Goal: Transaction & Acquisition: Purchase product/service

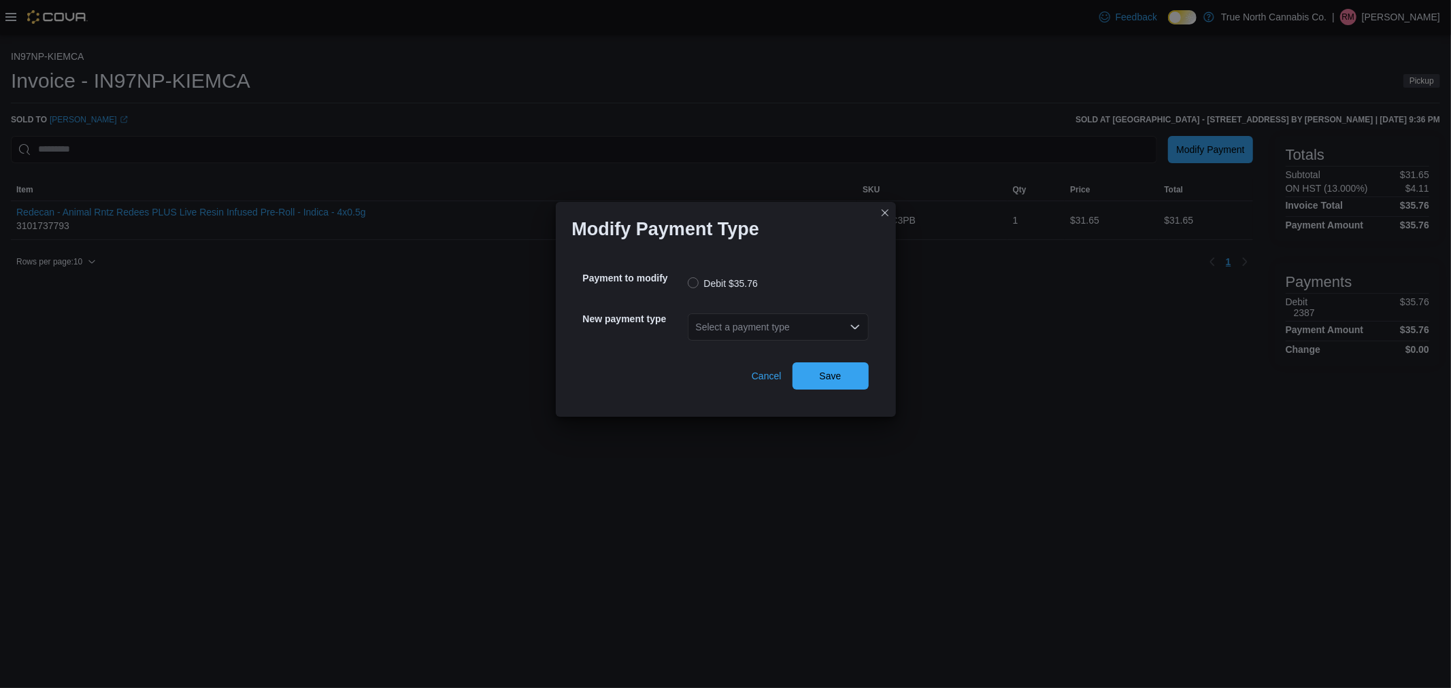
click at [745, 324] on div "Select a payment type" at bounding box center [778, 327] width 181 height 27
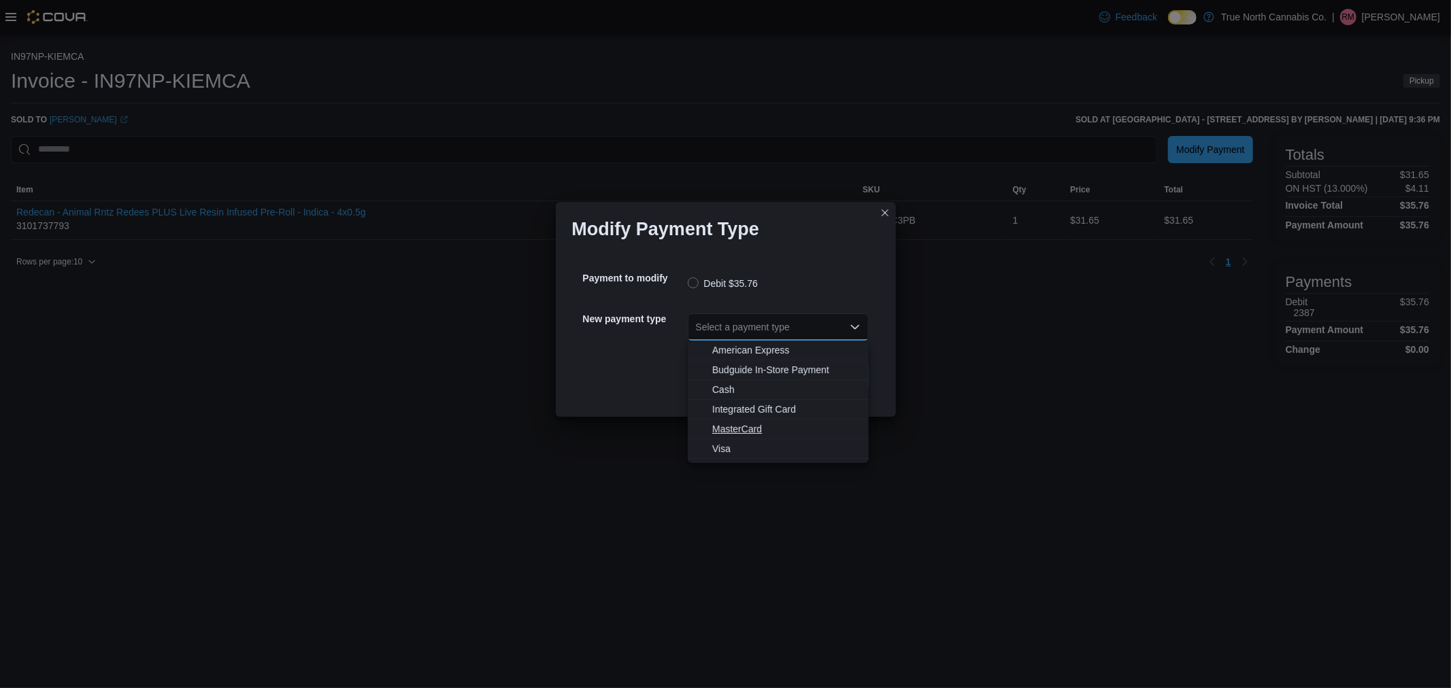
click at [751, 430] on span "MasterCard" at bounding box center [786, 429] width 148 height 14
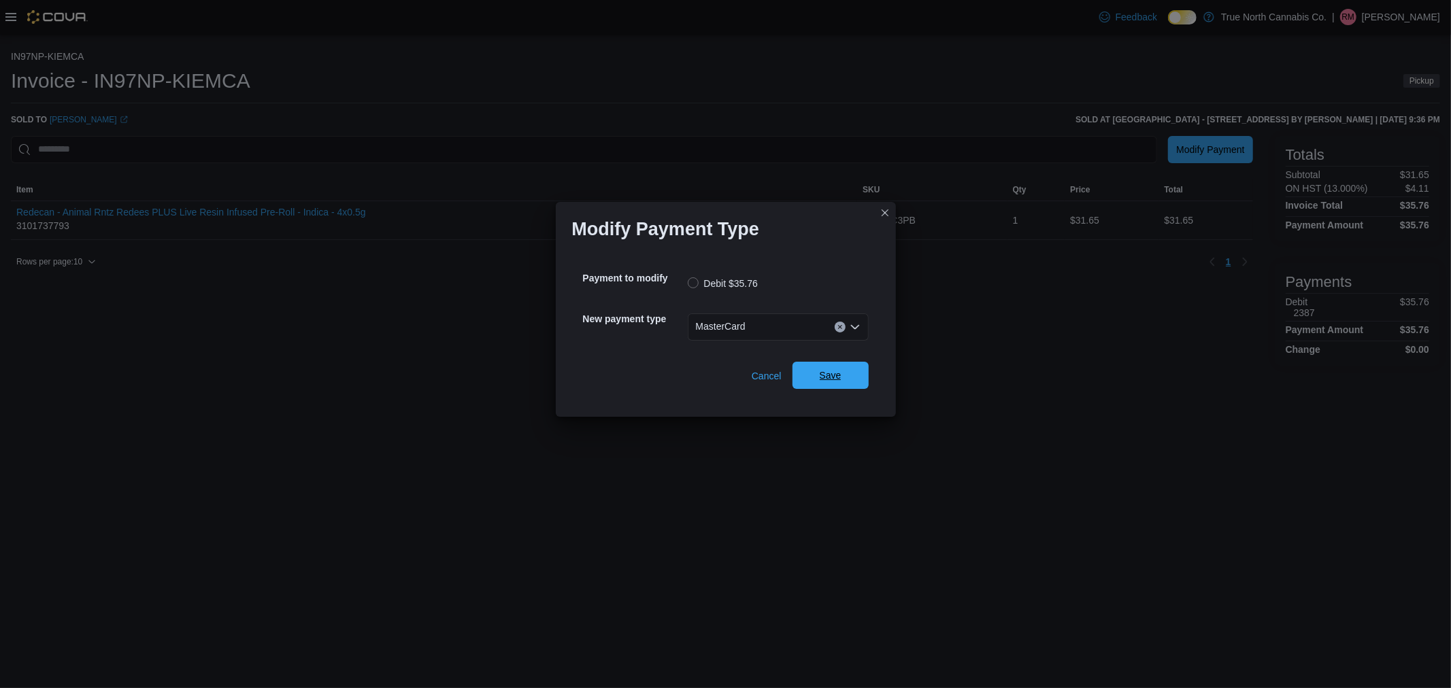
click at [852, 383] on span "Save" at bounding box center [830, 375] width 60 height 27
